Goal: Information Seeking & Learning: Understand process/instructions

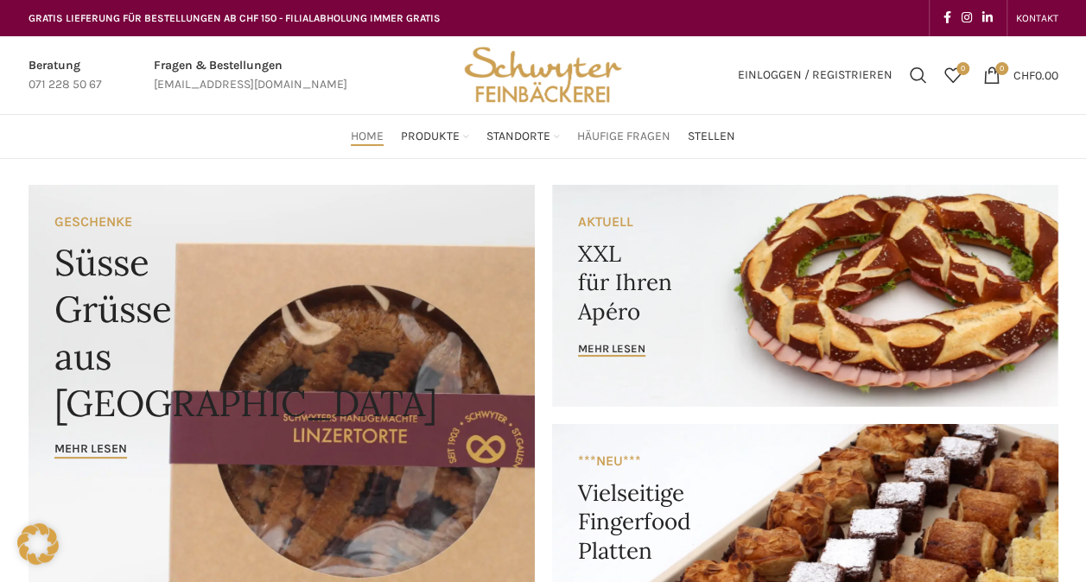
click at [634, 133] on span "Häufige Fragen" at bounding box center [623, 137] width 93 height 16
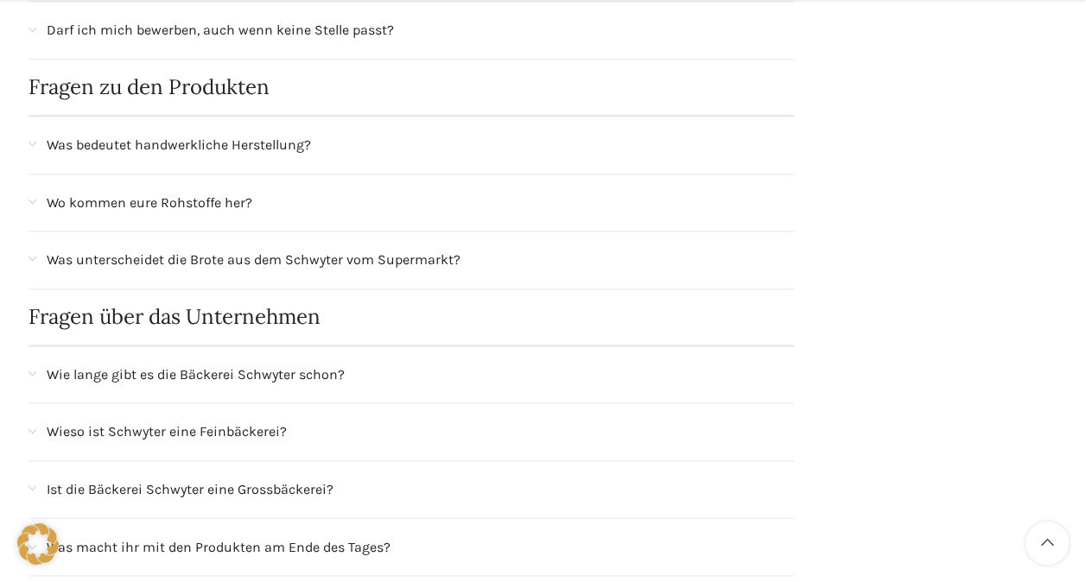
scroll to position [1123, 0]
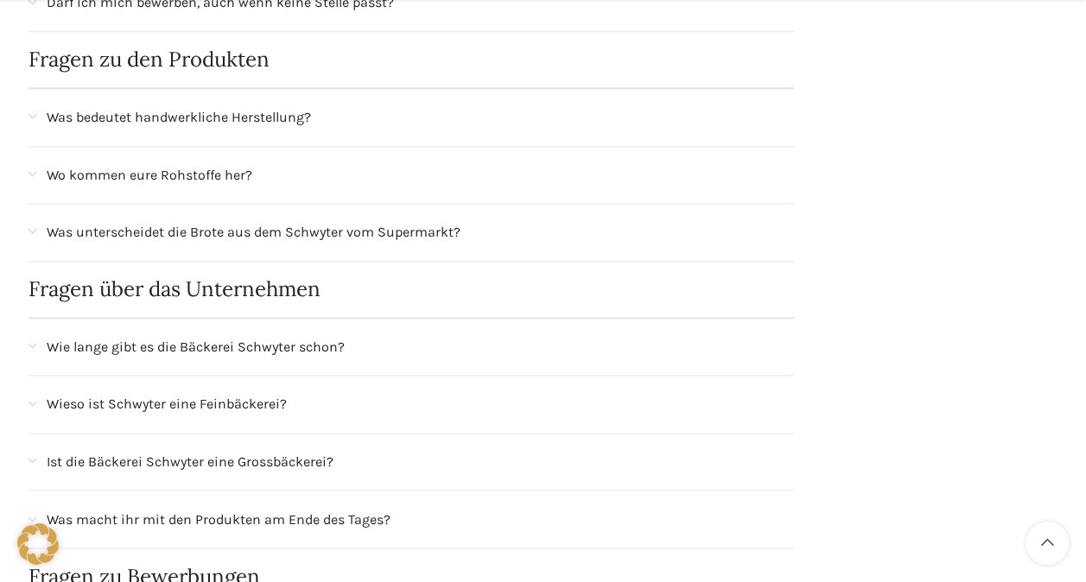
click at [33, 170] on span at bounding box center [33, 175] width 8 height 10
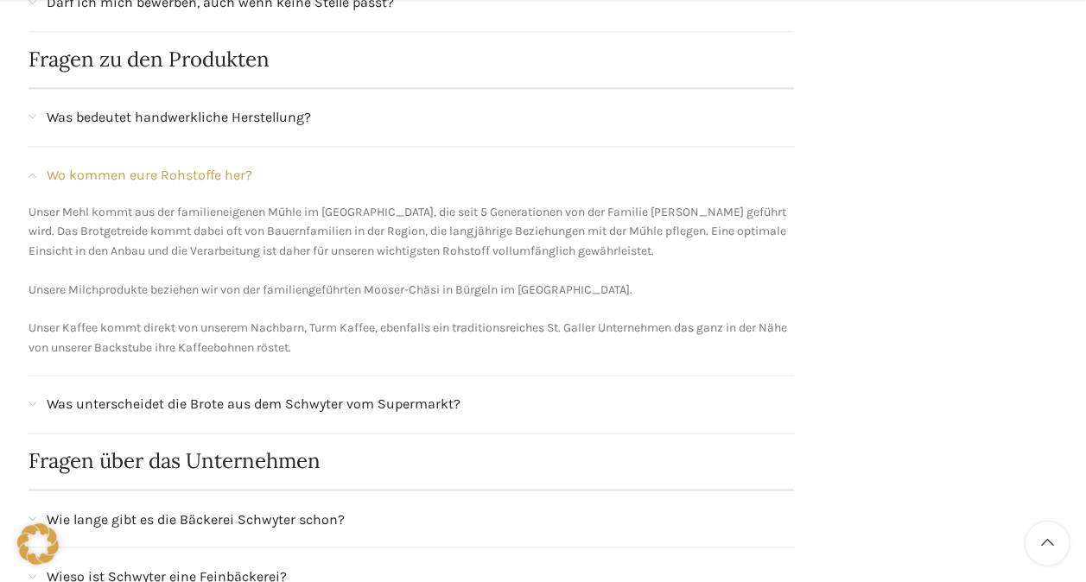
click at [33, 400] on span at bounding box center [33, 405] width 8 height 10
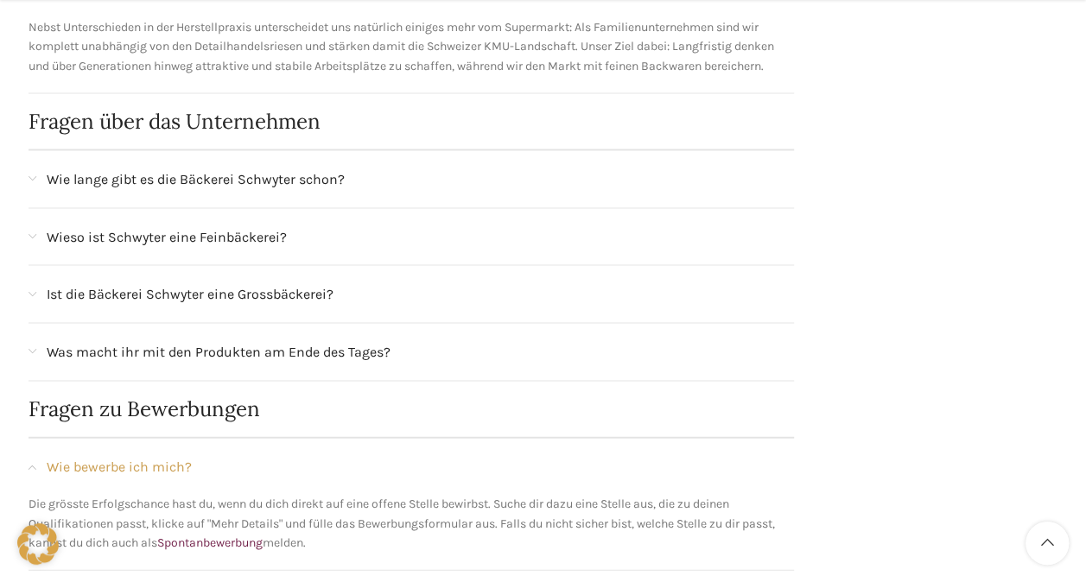
scroll to position [1641, 0]
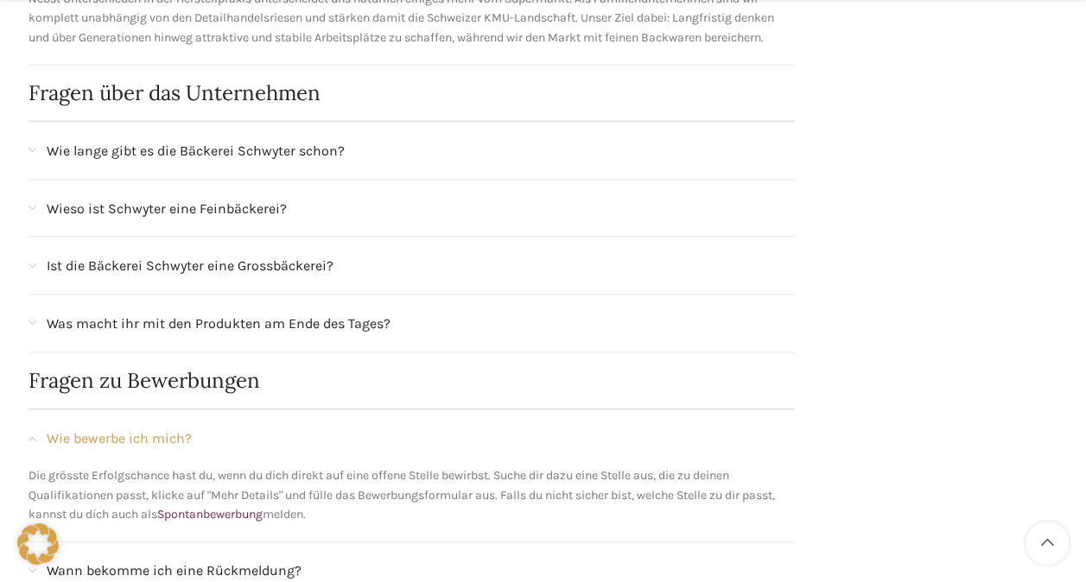
click at [31, 204] on span at bounding box center [33, 209] width 8 height 10
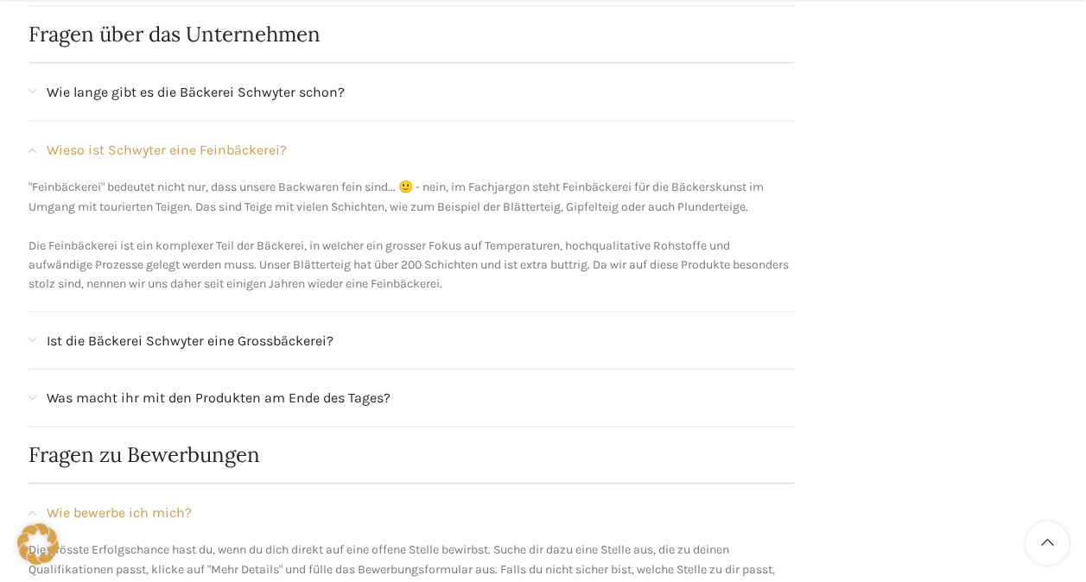
scroll to position [1728, 0]
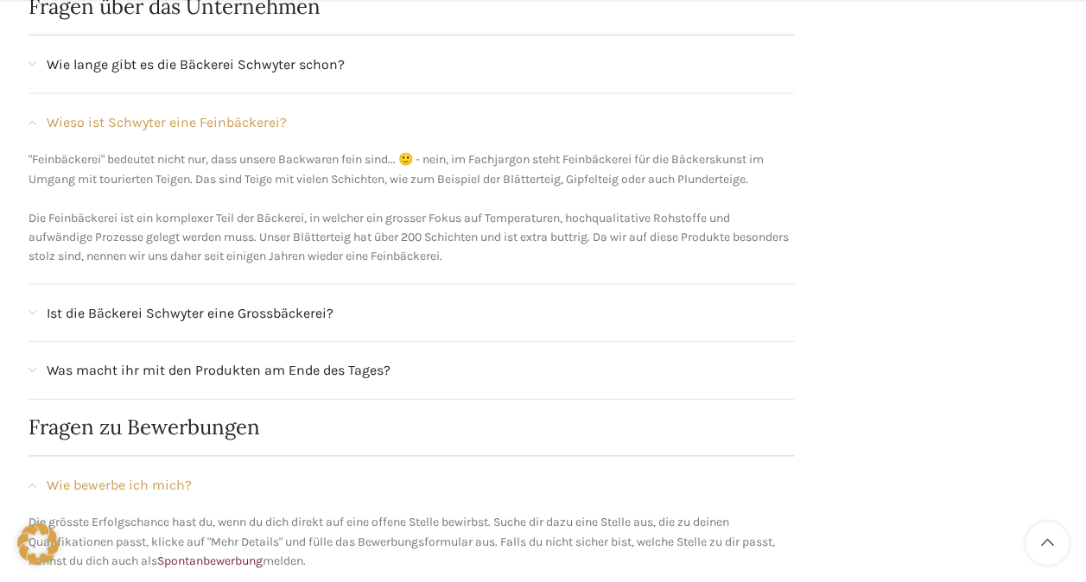
click at [35, 308] on span at bounding box center [33, 313] width 8 height 10
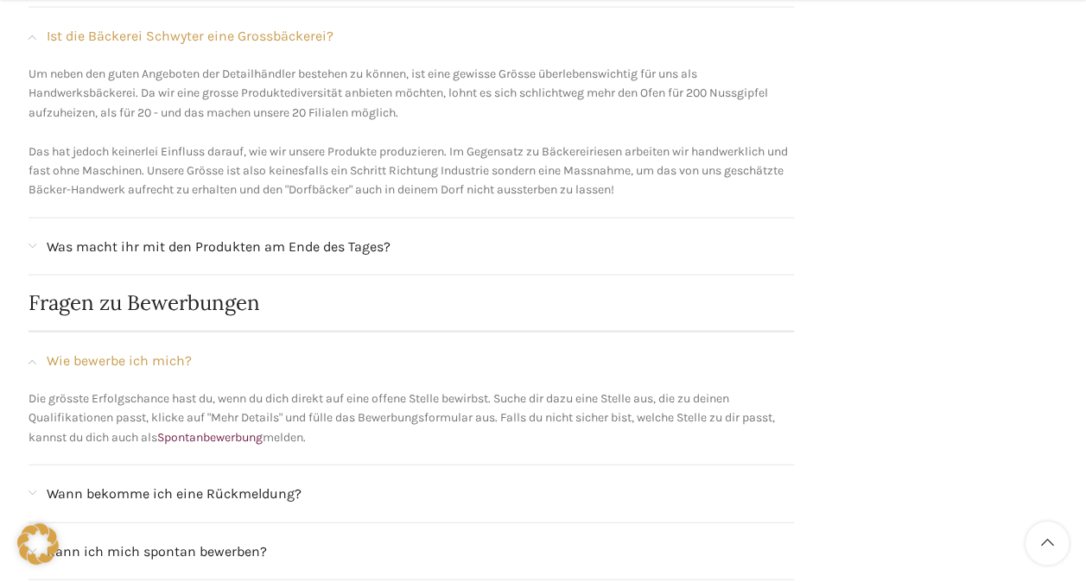
scroll to position [1900, 0]
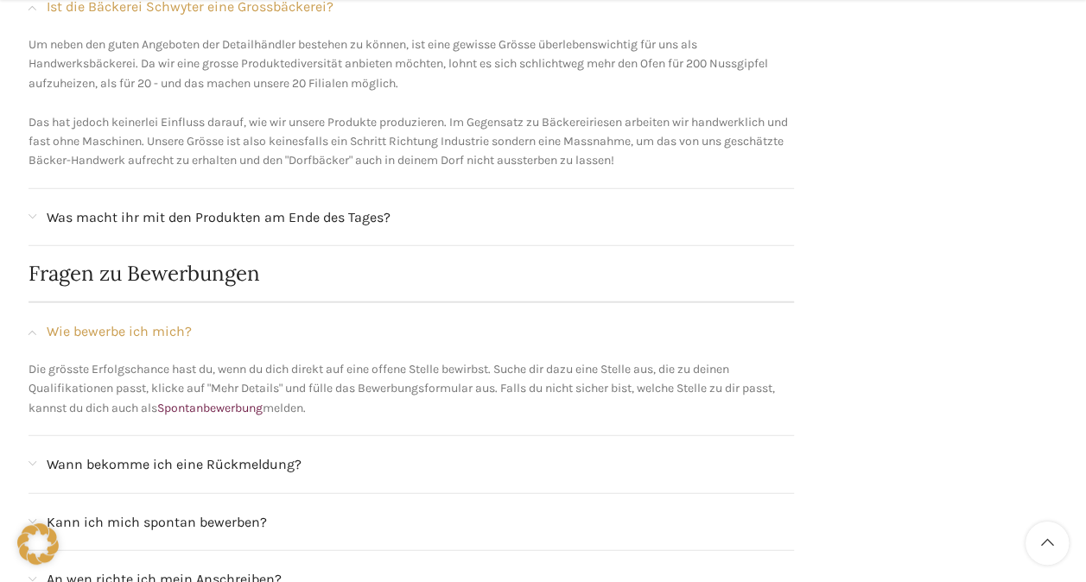
click at [31, 212] on span at bounding box center [33, 217] width 8 height 10
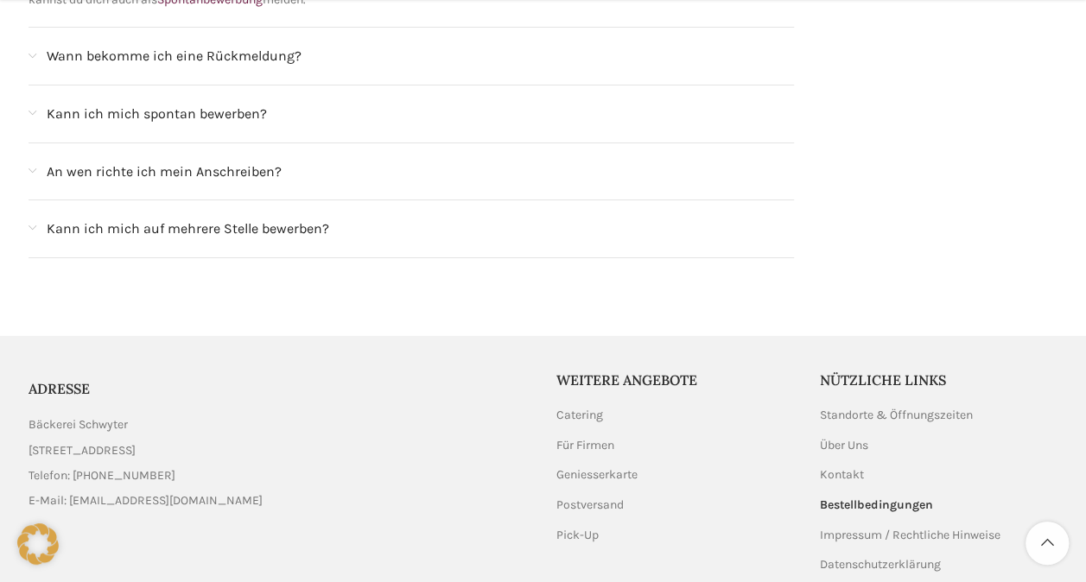
scroll to position [2923, 0]
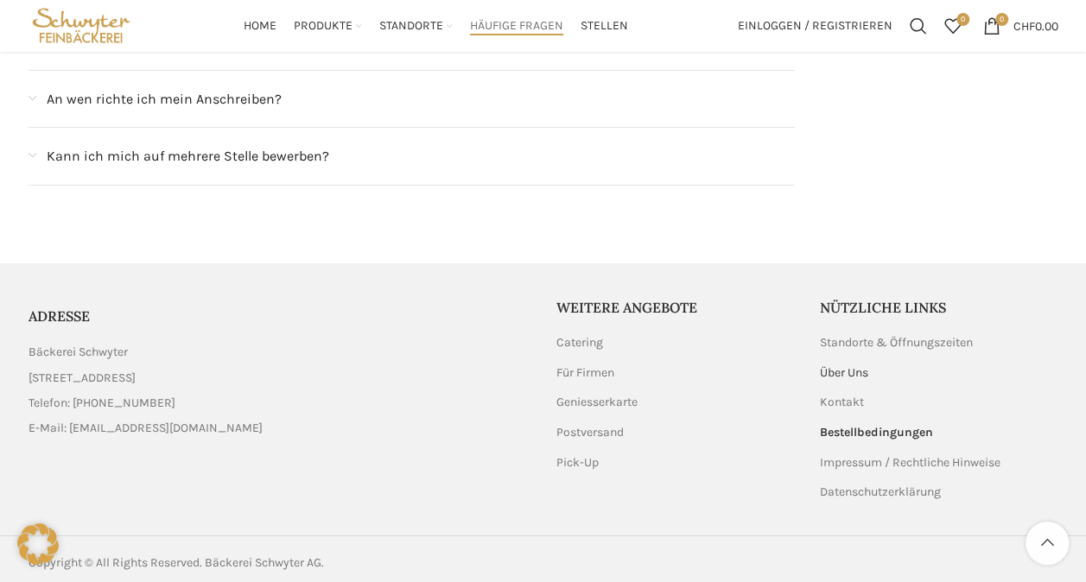
click at [857, 365] on link "Über Uns" at bounding box center [845, 373] width 50 height 17
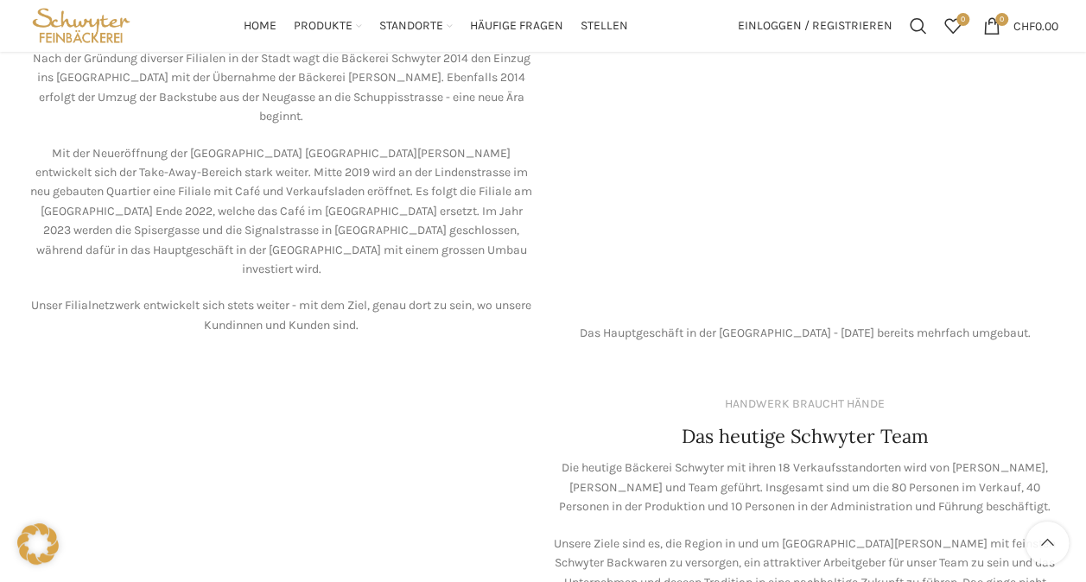
scroll to position [1123, 0]
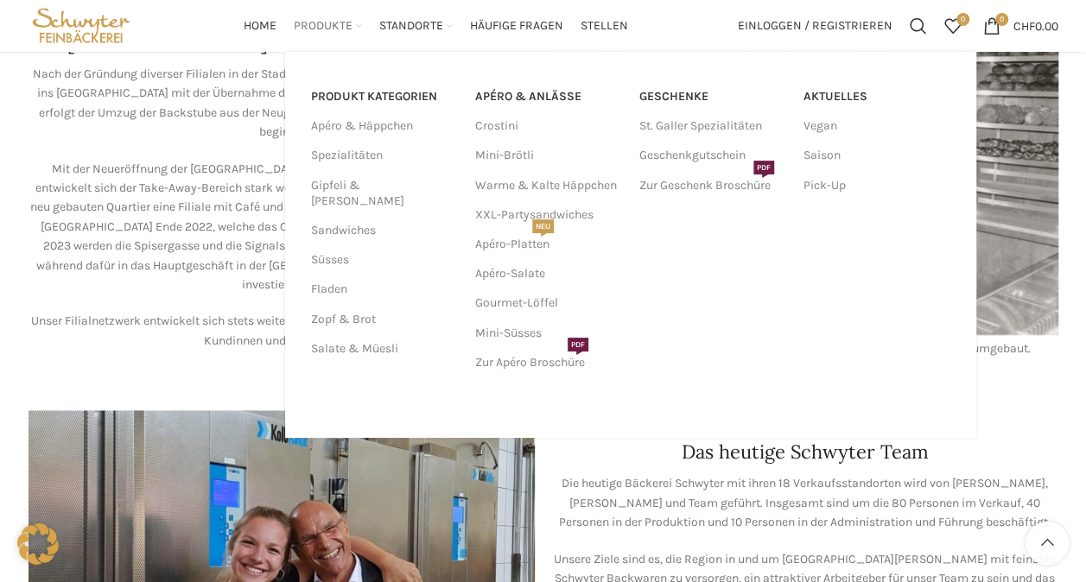
click at [342, 28] on span "Produkte" at bounding box center [323, 26] width 59 height 16
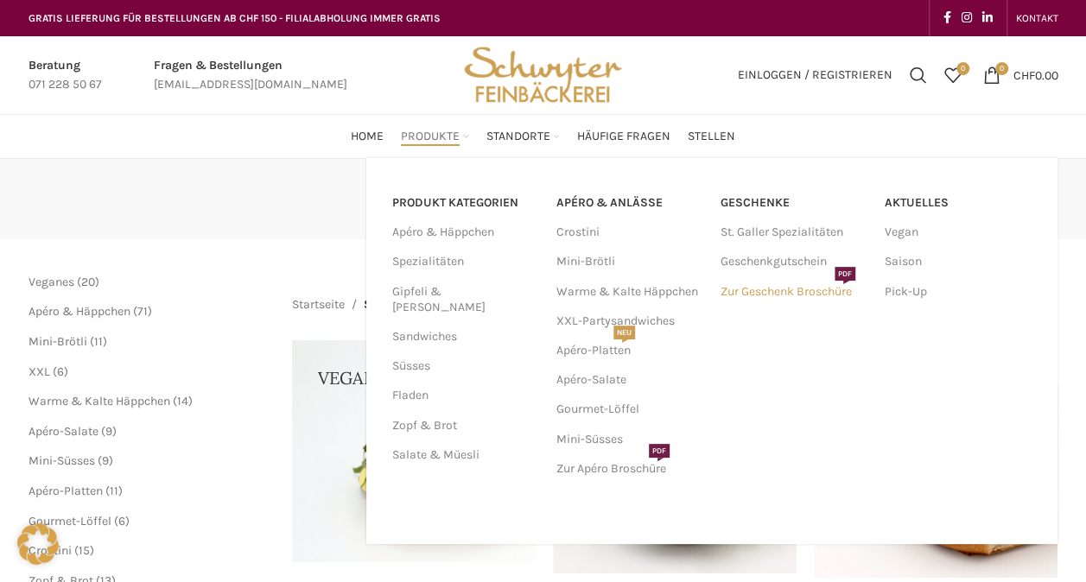
click at [754, 292] on link "Zur Geschenk Broschüre PDF" at bounding box center [793, 291] width 147 height 29
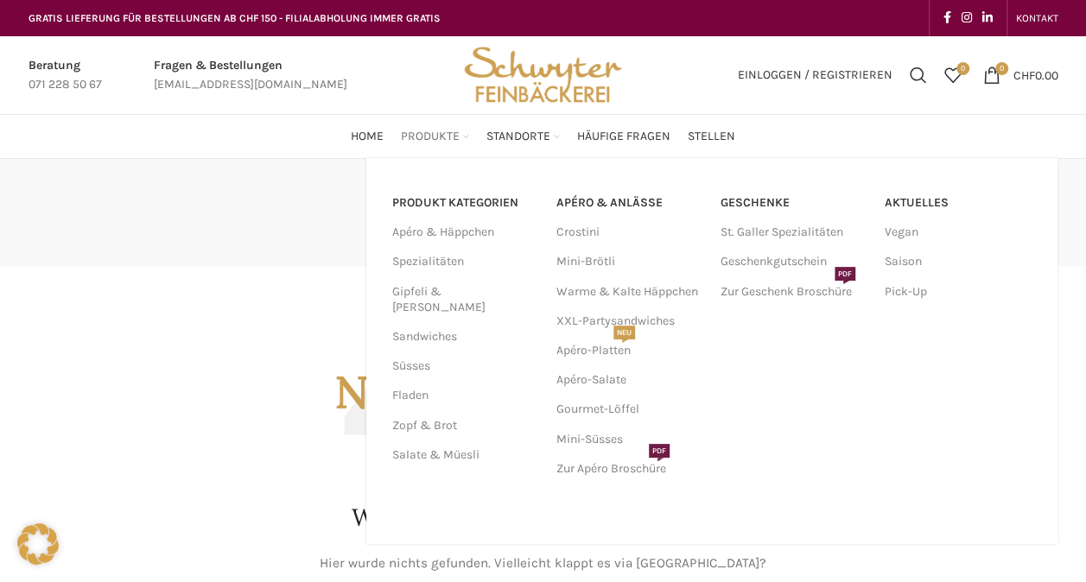
click at [423, 132] on span "Produkte" at bounding box center [430, 137] width 59 height 16
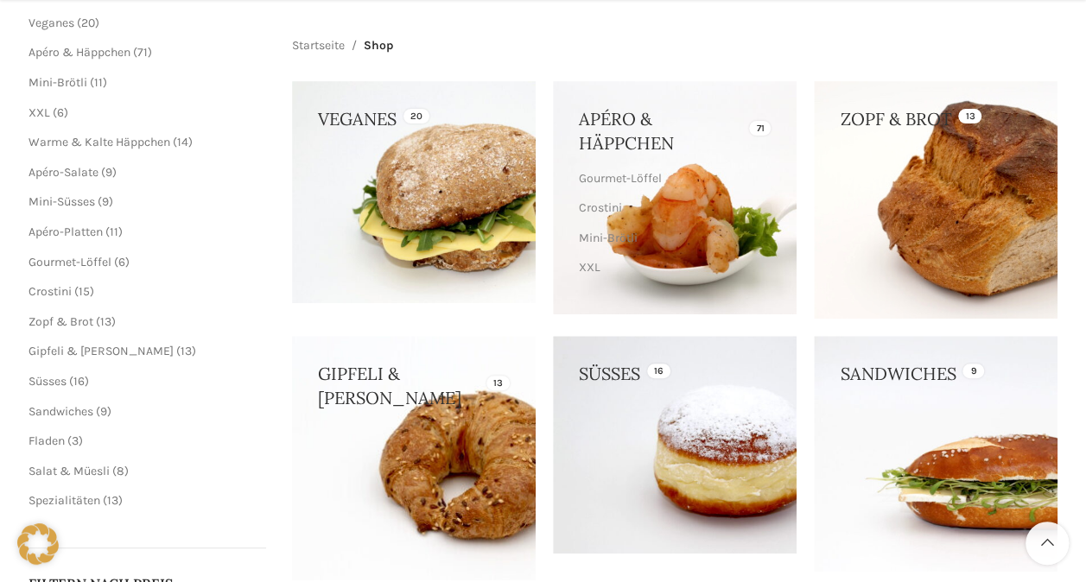
scroll to position [346, 0]
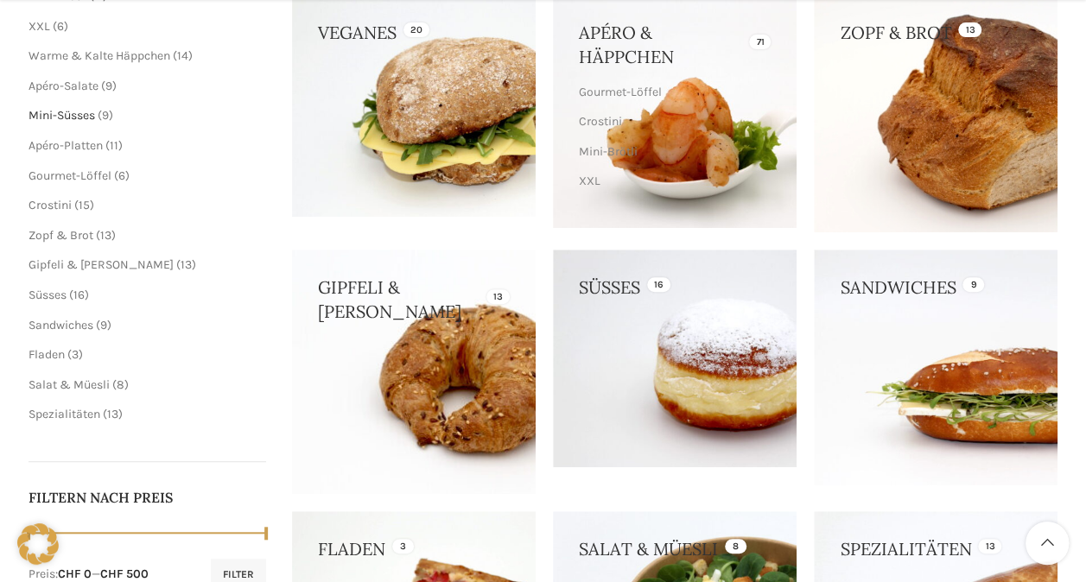
click at [74, 112] on span "Mini-Süsses" at bounding box center [62, 115] width 67 height 15
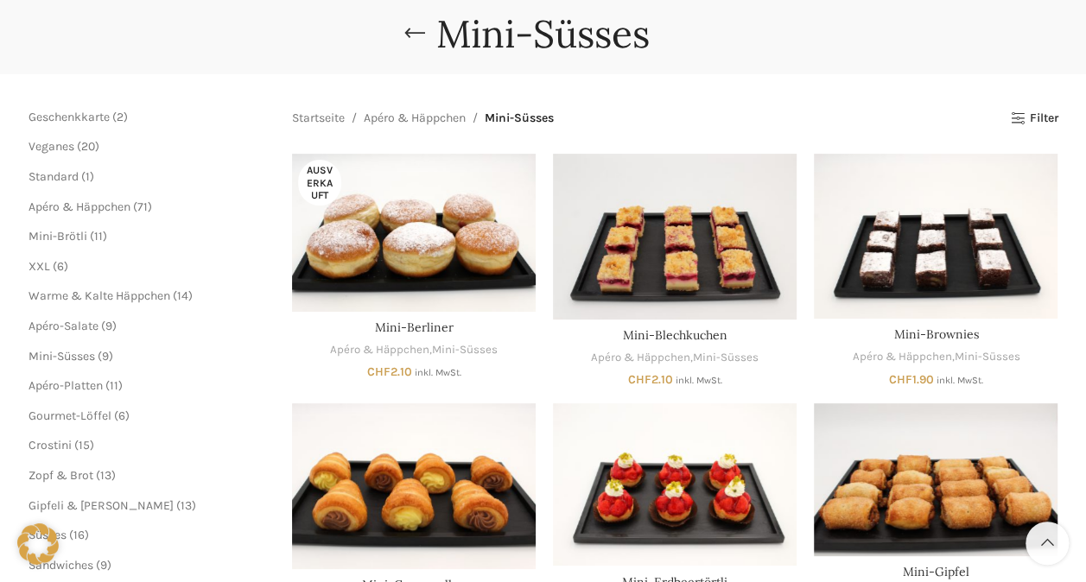
scroll to position [173, 0]
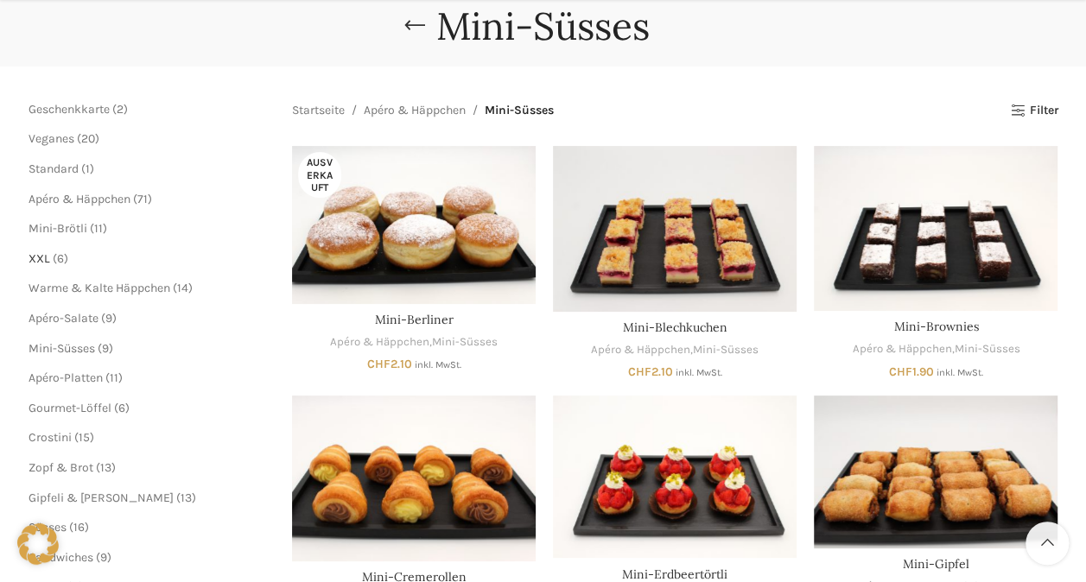
click at [44, 256] on span "XXL" at bounding box center [40, 258] width 22 height 15
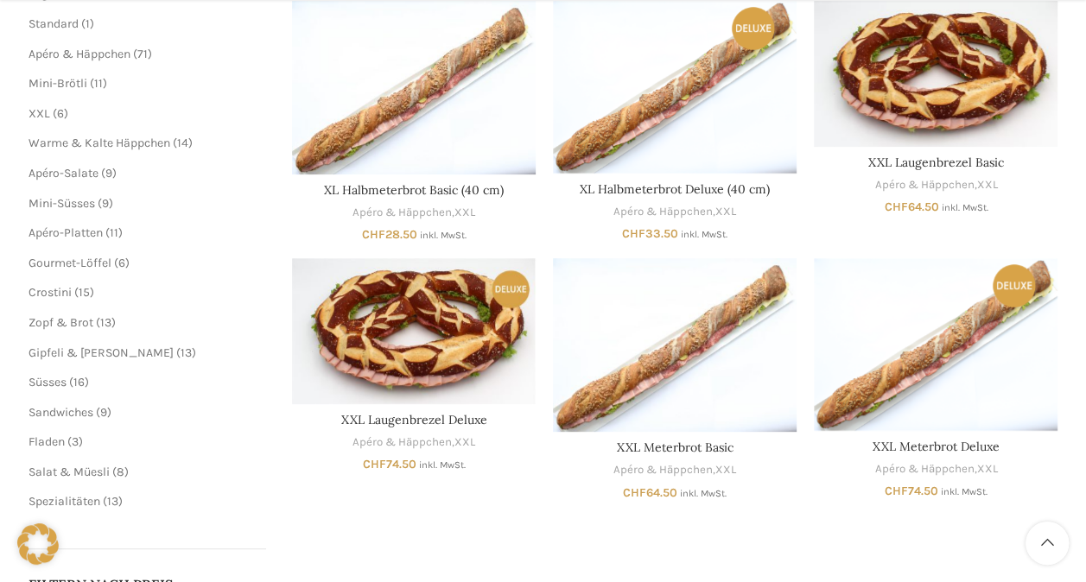
scroll to position [346, 0]
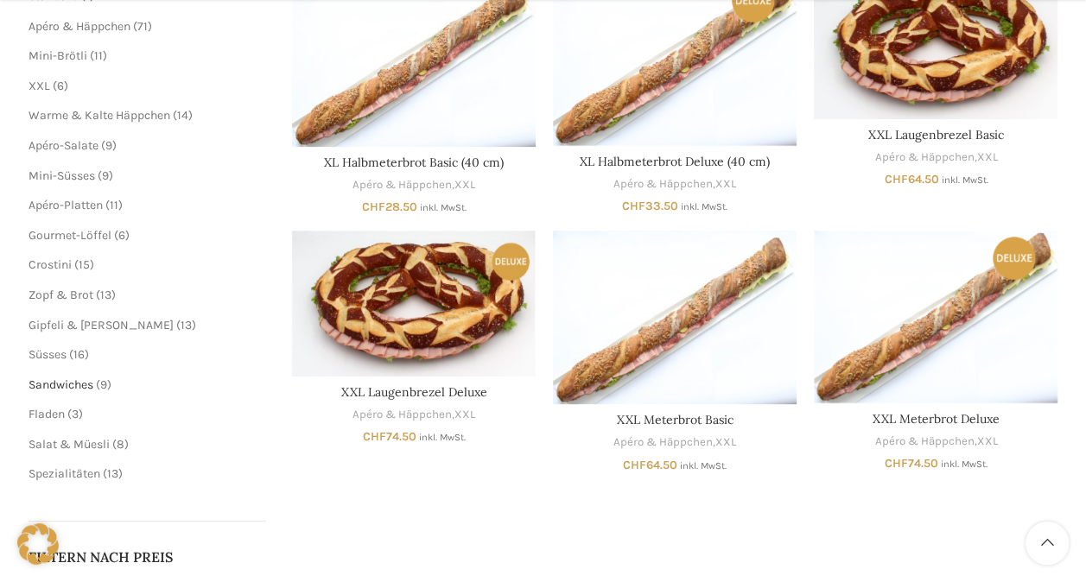
click at [78, 382] on span "Sandwiches" at bounding box center [61, 384] width 65 height 15
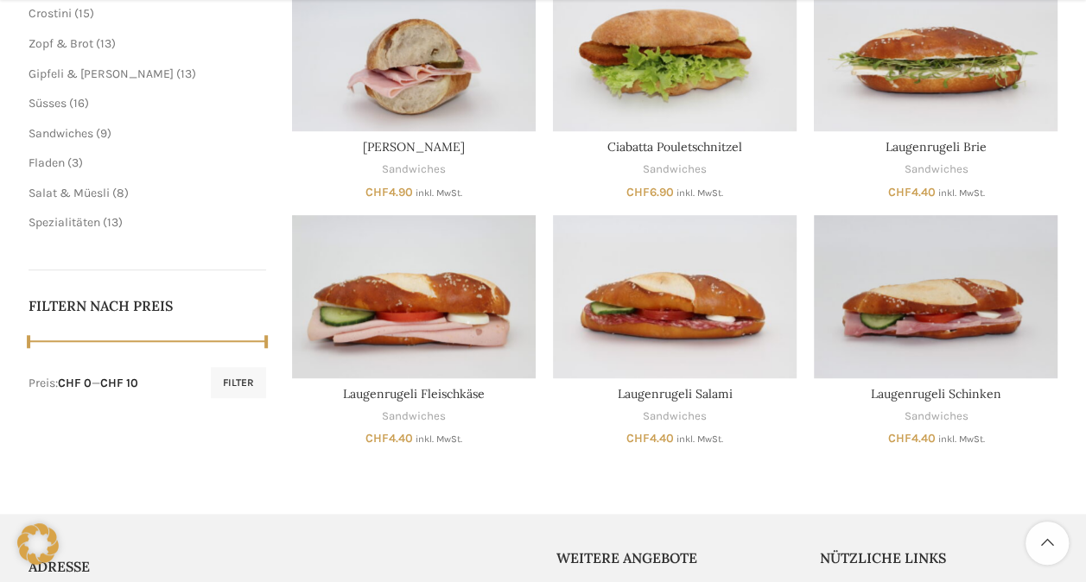
scroll to position [605, 0]
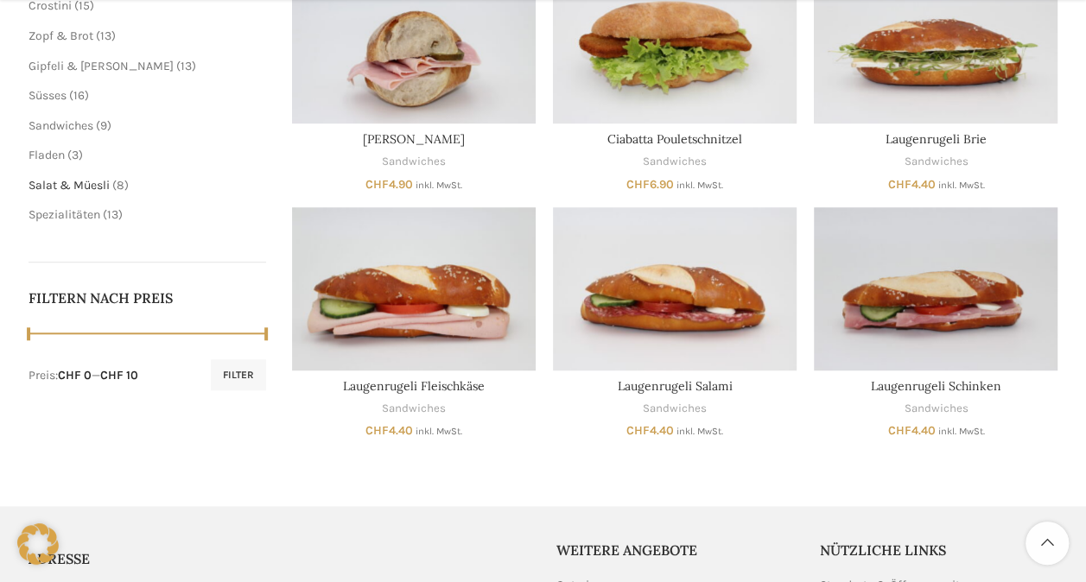
click at [92, 181] on span "Salat & Müesli" at bounding box center [69, 185] width 81 height 15
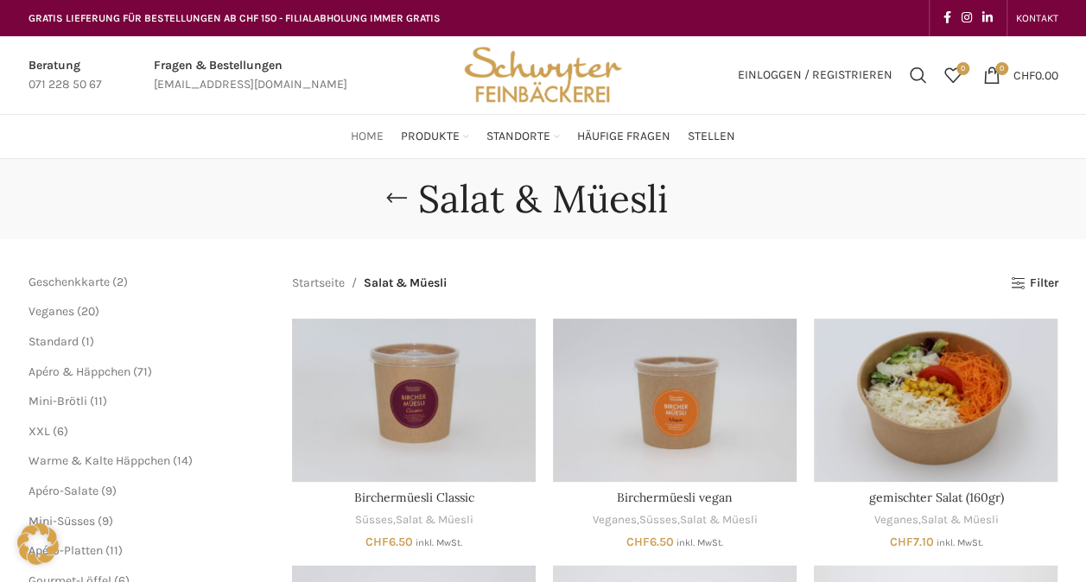
click at [372, 136] on span "Home" at bounding box center [367, 137] width 33 height 16
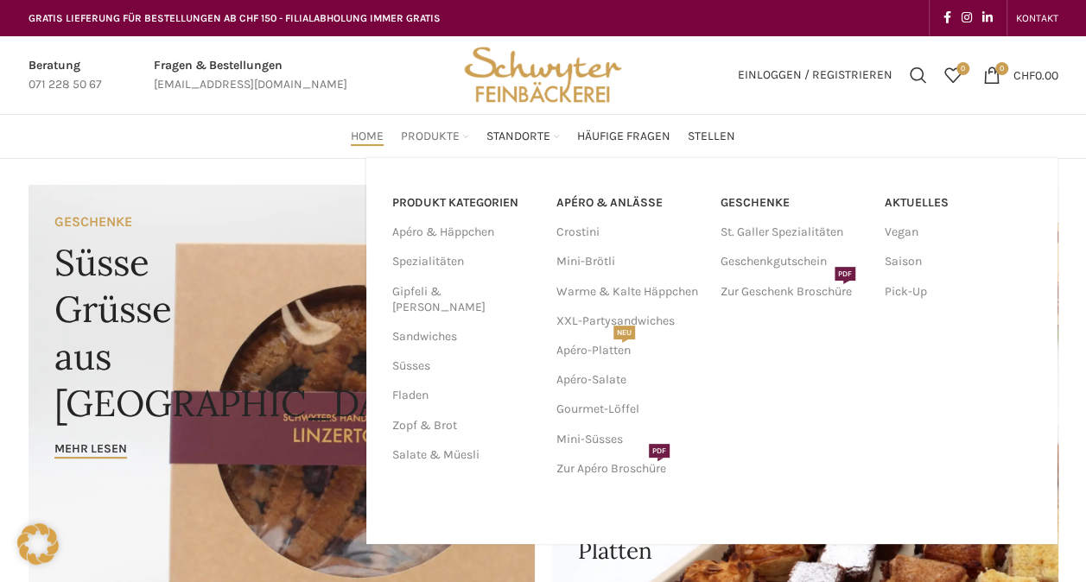
click at [435, 130] on span "Produkte" at bounding box center [430, 137] width 59 height 16
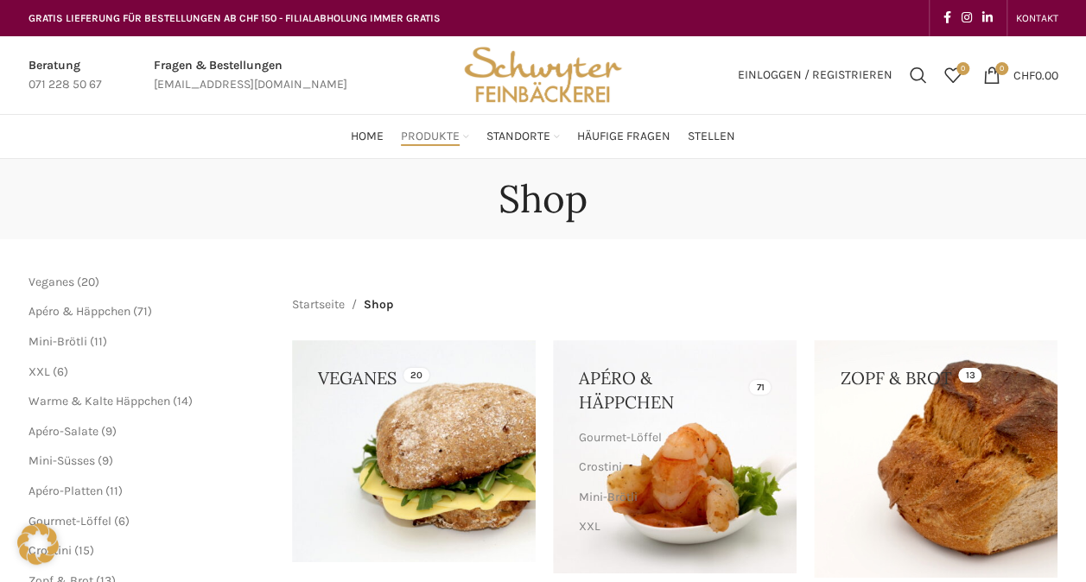
click at [435, 130] on span "Produkte" at bounding box center [430, 137] width 59 height 16
click at [436, 136] on span "Produkte" at bounding box center [430, 137] width 59 height 16
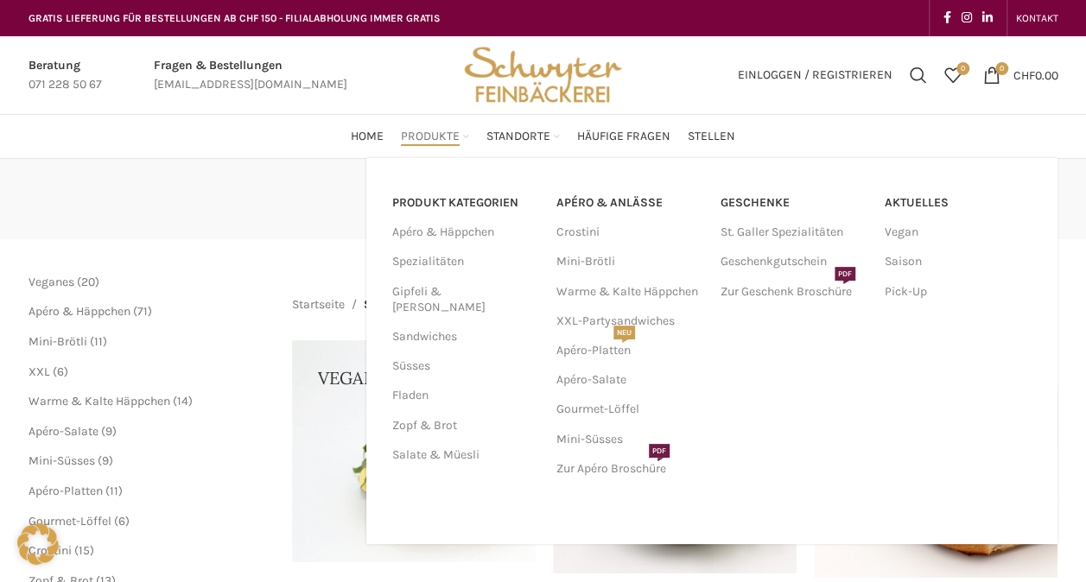
click at [465, 138] on link "Produkte" at bounding box center [435, 136] width 68 height 35
click at [465, 136] on link "Produkte" at bounding box center [435, 136] width 68 height 35
click at [451, 138] on span "Produkte" at bounding box center [430, 137] width 59 height 16
click at [615, 468] on link "Zur Apéro Broschüre PDF" at bounding box center [629, 468] width 147 height 29
click at [851, 272] on span "PDF" at bounding box center [844, 274] width 21 height 14
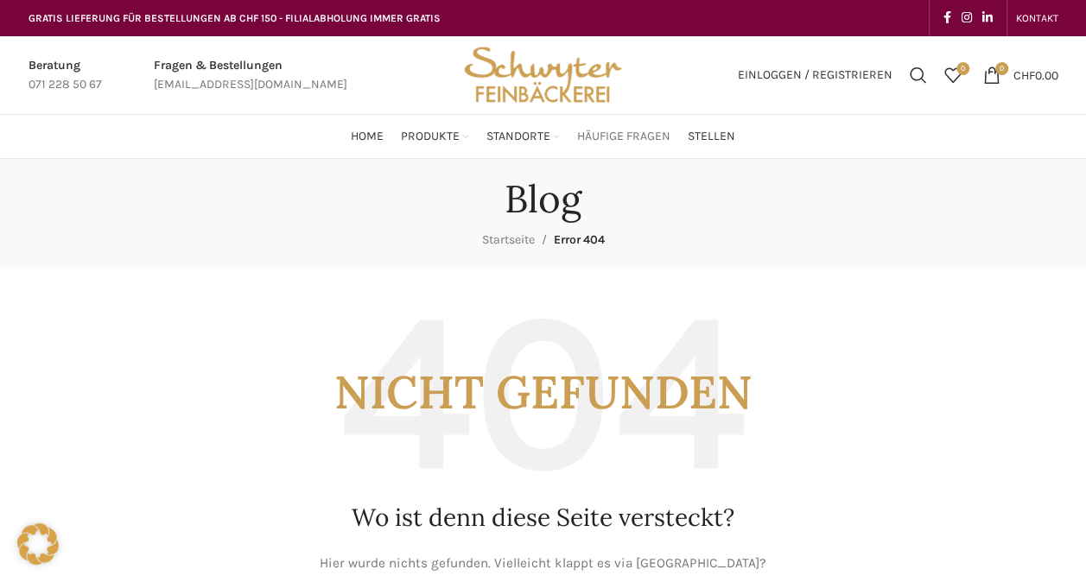
click at [632, 133] on span "Häufige Fragen" at bounding box center [623, 137] width 93 height 16
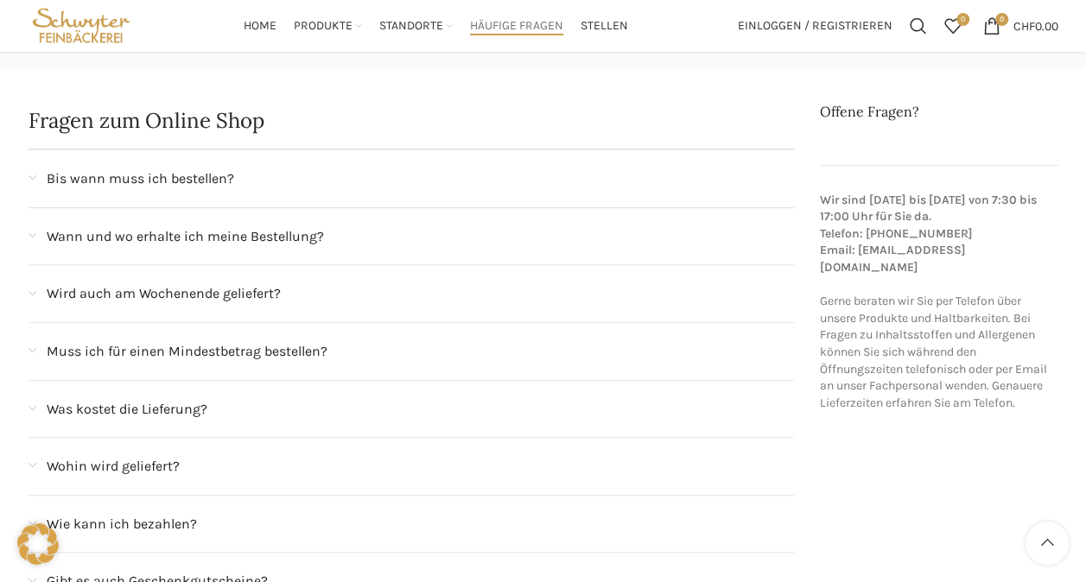
scroll to position [173, 0]
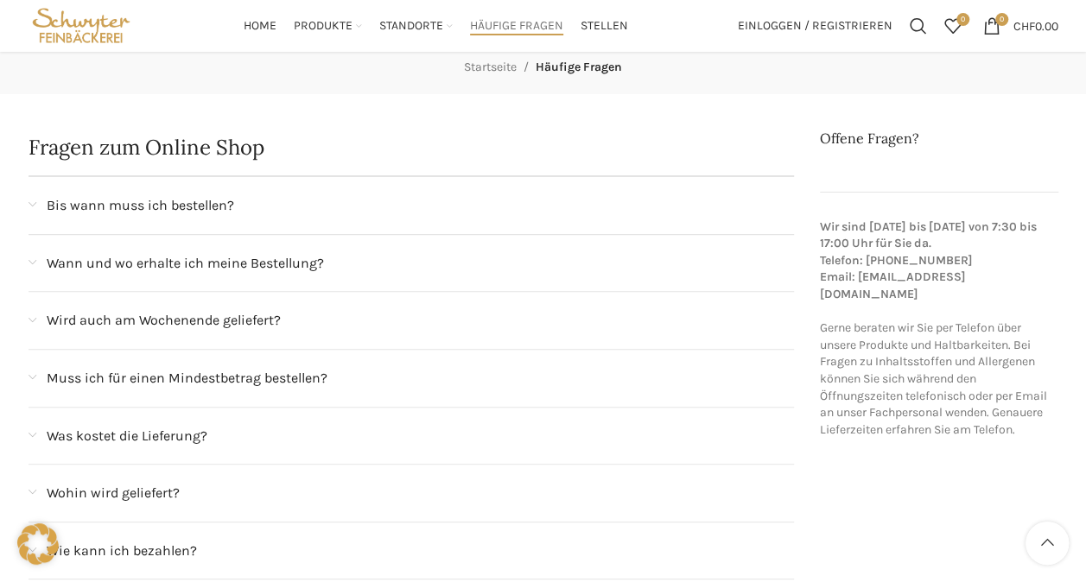
click at [30, 316] on span at bounding box center [33, 321] width 8 height 10
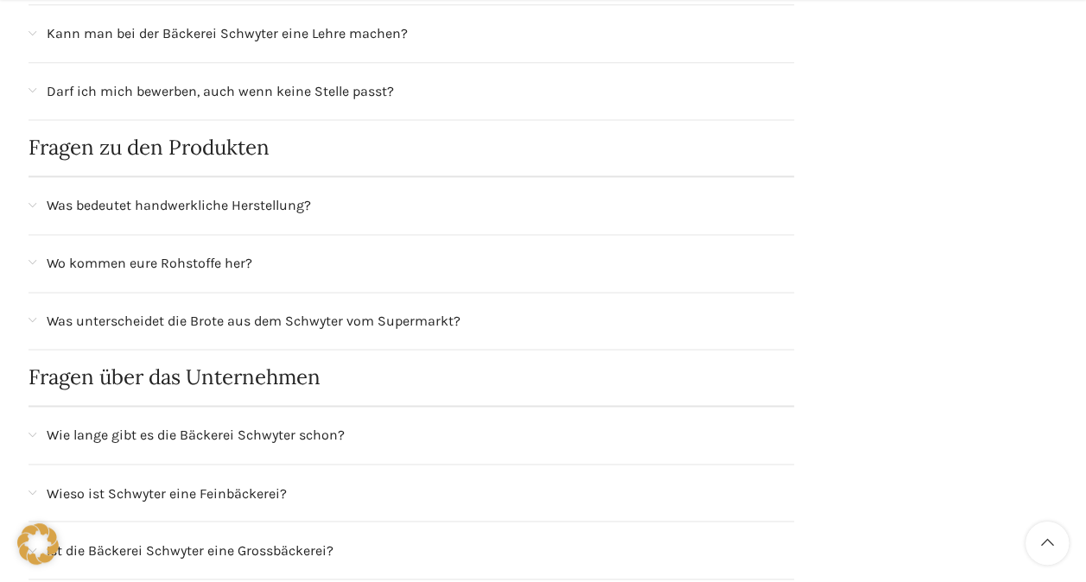
scroll to position [1209, 0]
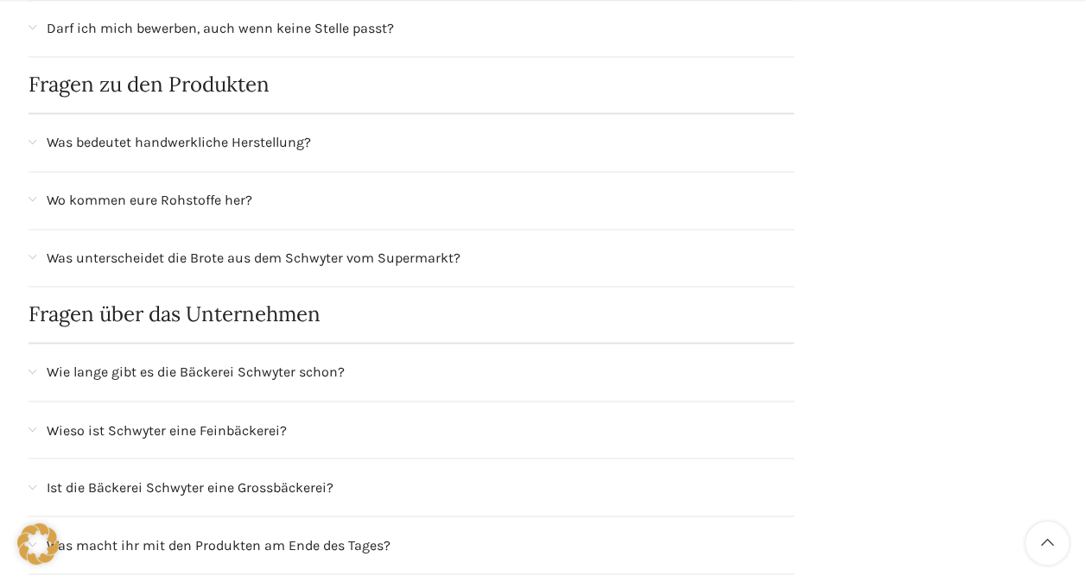
click at [31, 138] on span at bounding box center [33, 143] width 8 height 10
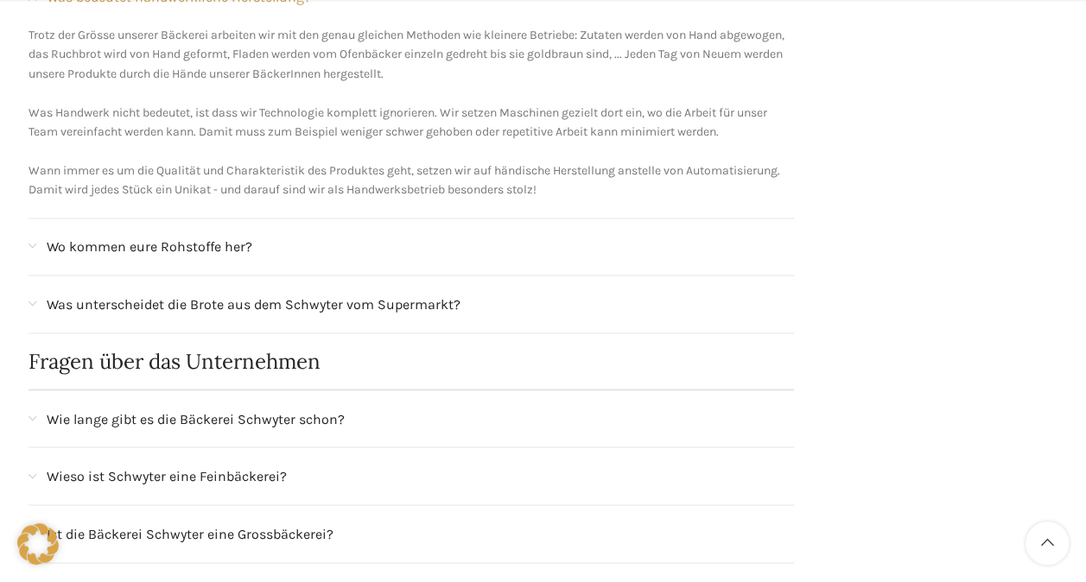
scroll to position [1382, 0]
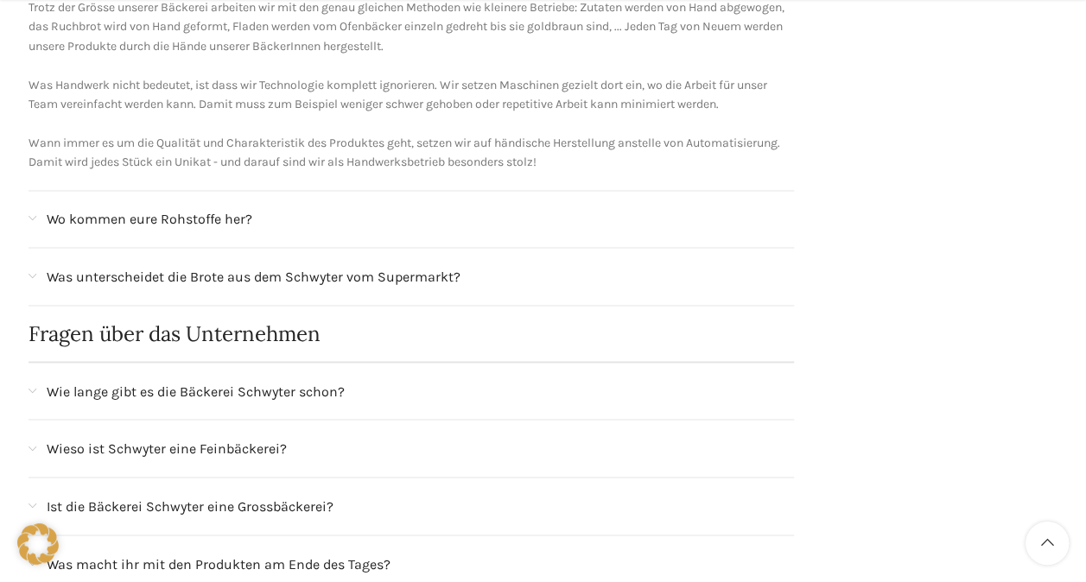
click at [29, 214] on span at bounding box center [33, 219] width 8 height 10
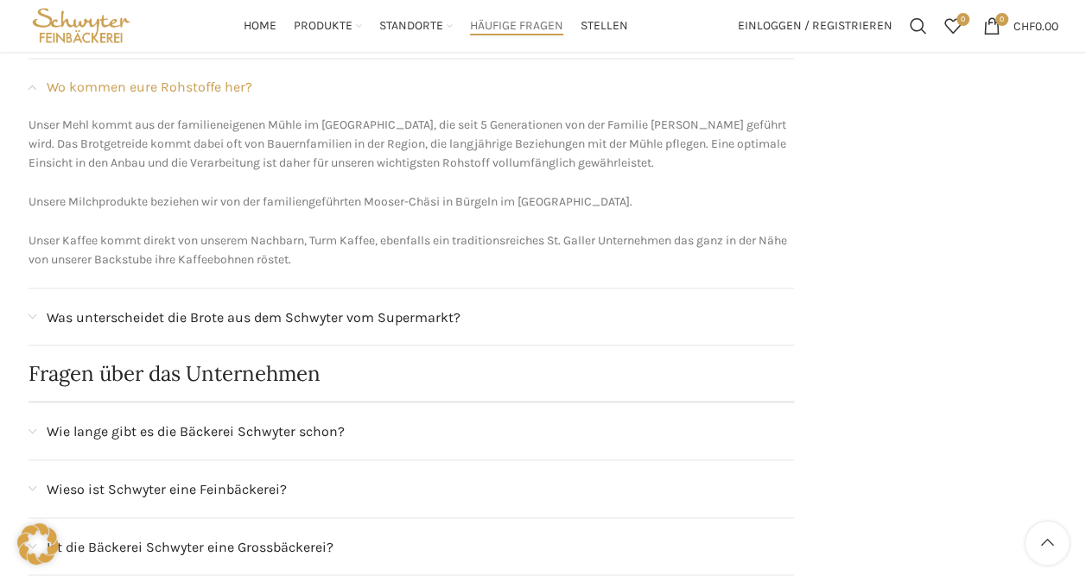
scroll to position [1295, 0]
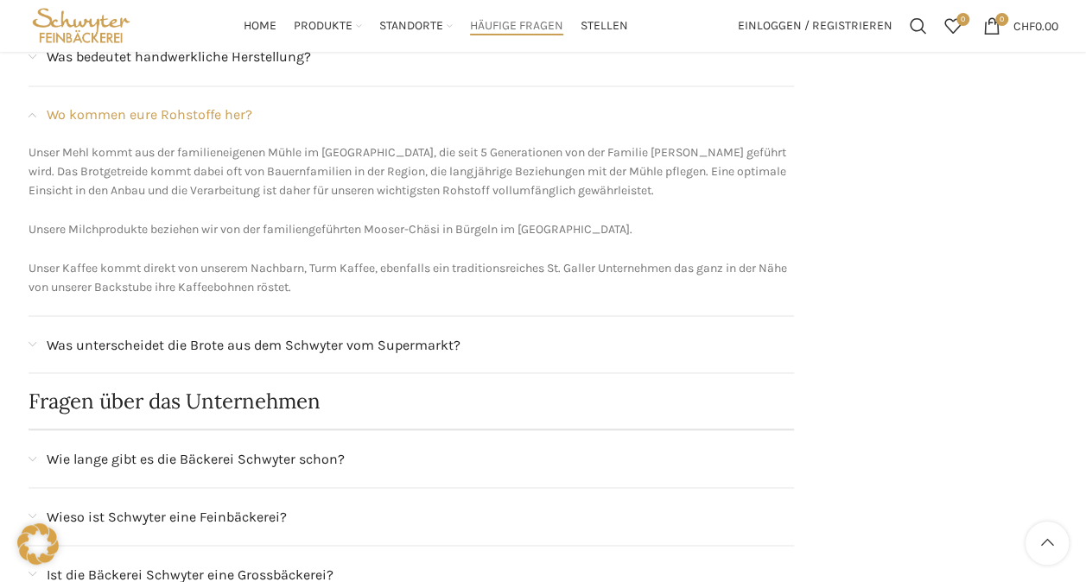
click at [31, 339] on span at bounding box center [33, 344] width 8 height 10
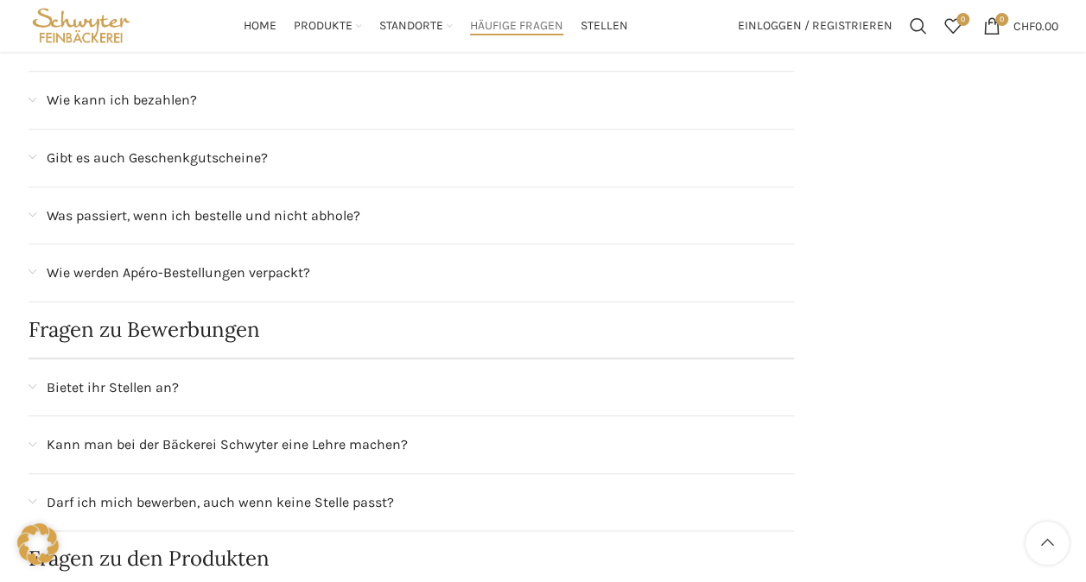
scroll to position [526, 0]
